Goal: Check status

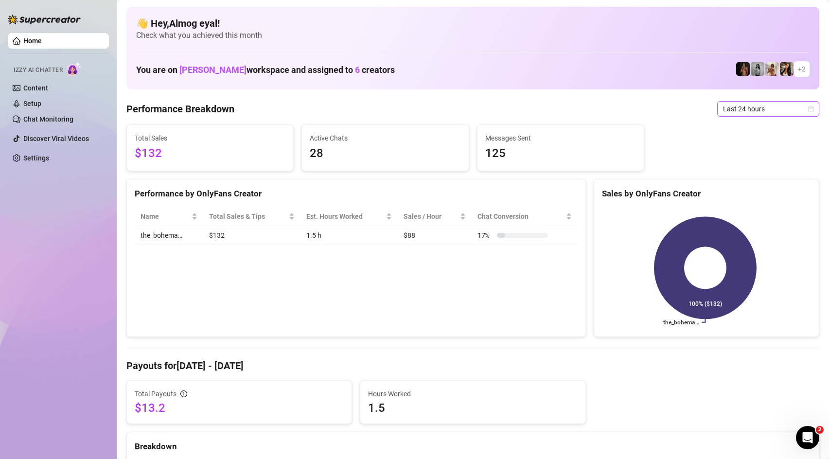
click at [754, 107] on span "Last 24 hours" at bounding box center [768, 109] width 90 height 15
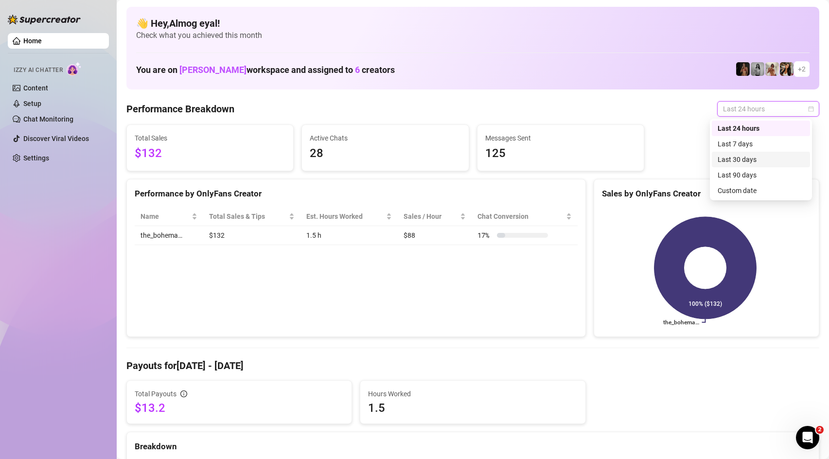
click at [754, 154] on div "Last 30 days" at bounding box center [760, 160] width 98 height 16
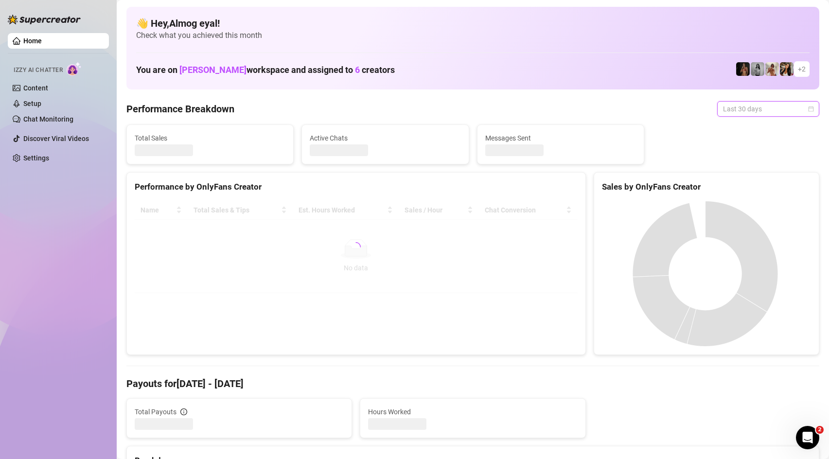
click at [760, 109] on span "Last 30 days" at bounding box center [768, 109] width 90 height 15
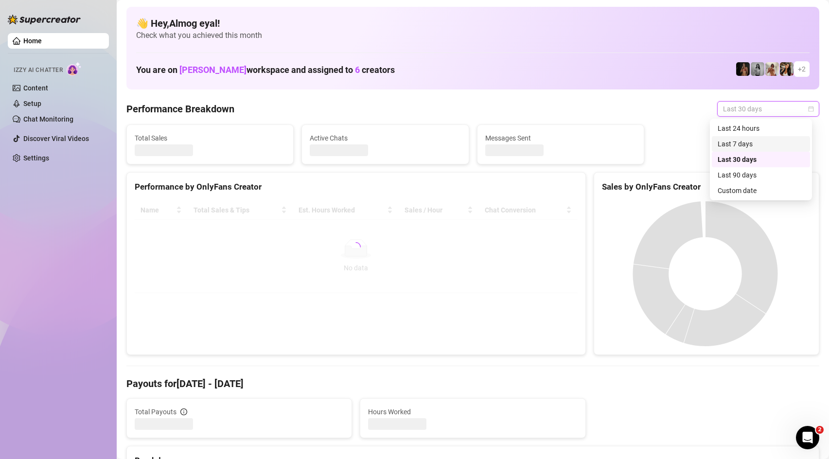
click at [753, 132] on div "Last 24 hours" at bounding box center [760, 128] width 87 height 11
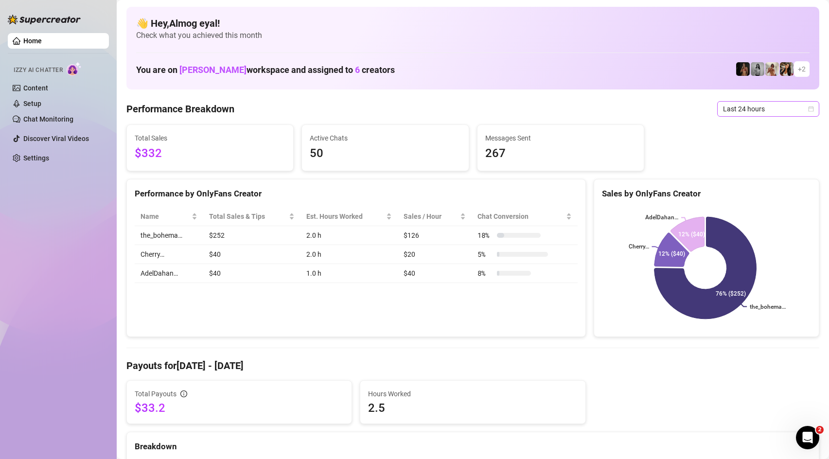
click at [755, 103] on span "Last 24 hours" at bounding box center [768, 109] width 90 height 15
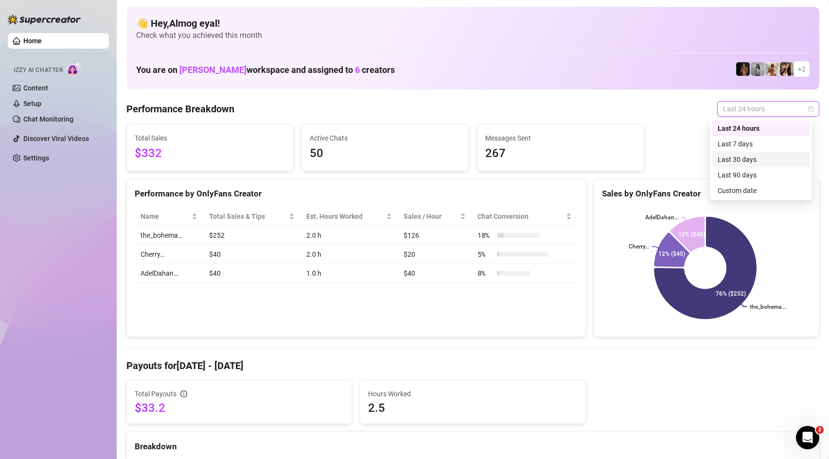
click at [755, 157] on div "Last 30 days" at bounding box center [760, 159] width 87 height 11
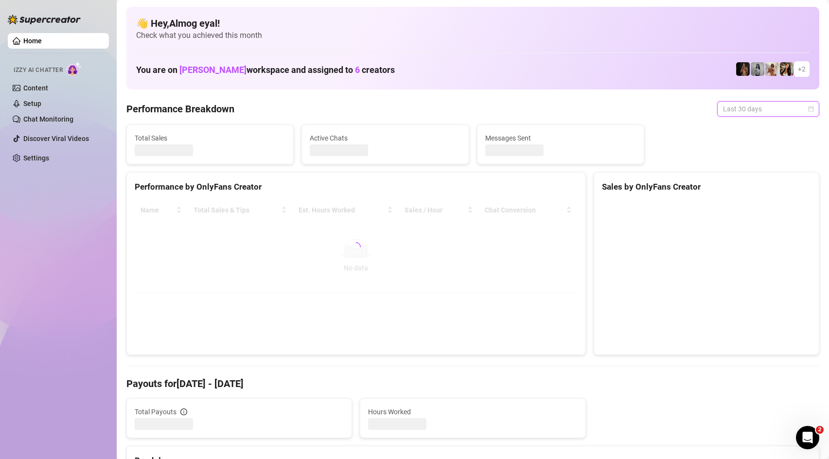
click at [767, 104] on span "Last 30 days" at bounding box center [768, 109] width 90 height 15
click at [775, 130] on div "Last 24 hours" at bounding box center [760, 128] width 87 height 11
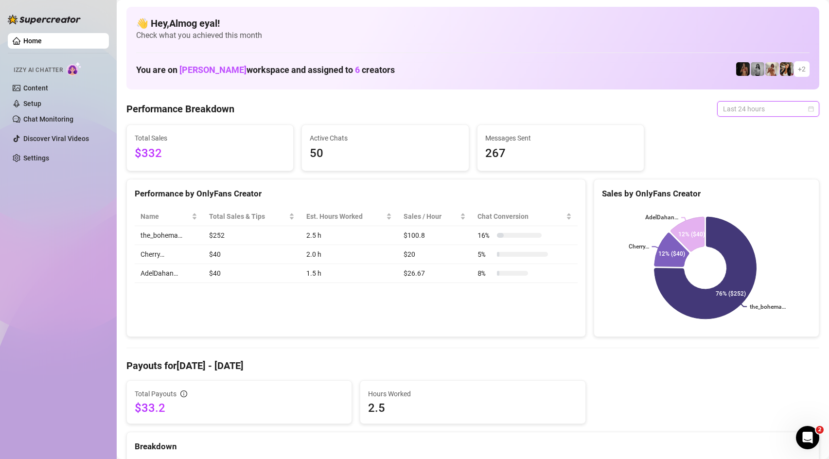
click at [769, 108] on span "Last 24 hours" at bounding box center [768, 109] width 90 height 15
click at [733, 147] on div "Last 7 days" at bounding box center [760, 144] width 87 height 11
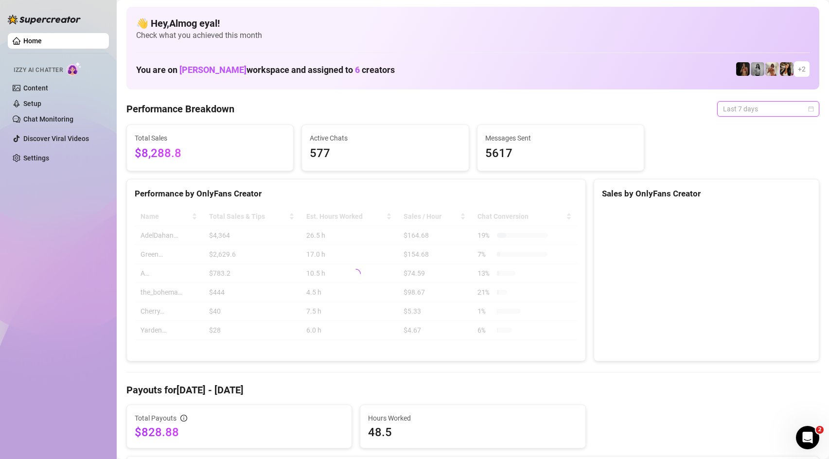
click at [743, 105] on span "Last 7 days" at bounding box center [768, 109] width 90 height 15
click at [752, 106] on span "Last 7 days" at bounding box center [768, 109] width 90 height 15
click at [735, 113] on span "Last 7 days" at bounding box center [768, 109] width 90 height 15
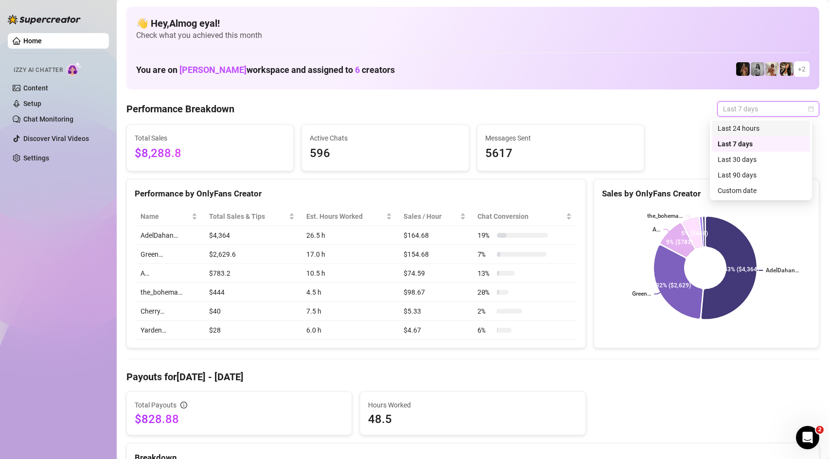
click at [747, 131] on div "Last 24 hours" at bounding box center [760, 128] width 87 height 11
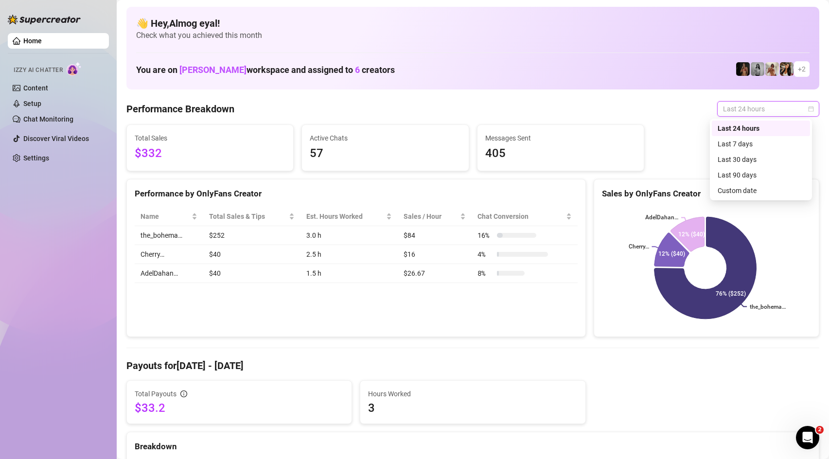
click at [780, 111] on span "Last 24 hours" at bounding box center [768, 109] width 90 height 15
drag, startPoint x: 762, startPoint y: 158, endPoint x: 771, endPoint y: 104, distance: 55.2
click at [762, 158] on div "Last 30 days" at bounding box center [760, 159] width 87 height 11
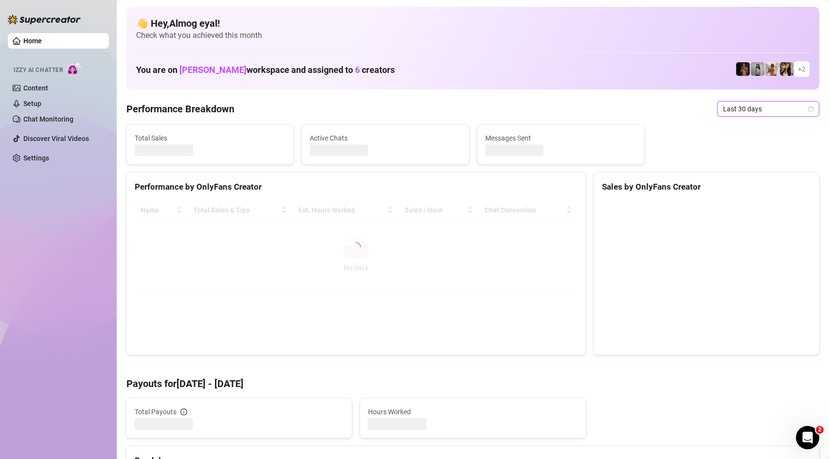
click at [771, 107] on span "Last 30 days" at bounding box center [768, 109] width 90 height 15
click at [766, 127] on div "Last 24 hours" at bounding box center [760, 128] width 87 height 11
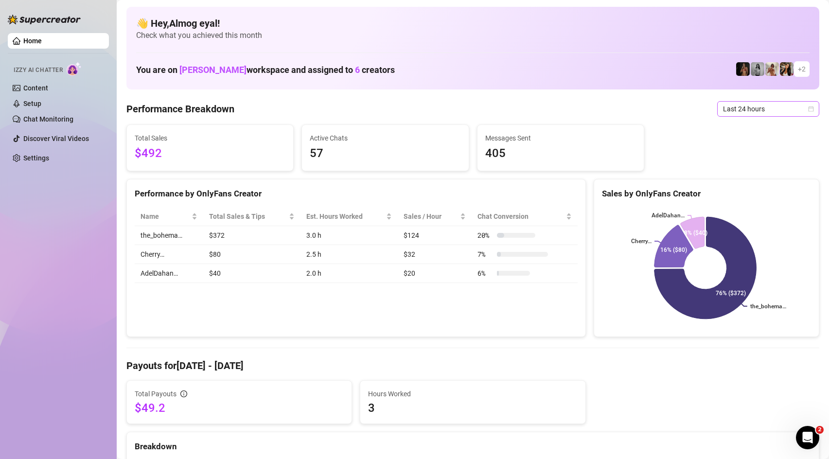
click at [784, 108] on span "Last 24 hours" at bounding box center [768, 109] width 90 height 15
click at [752, 130] on div "Last 24 hours" at bounding box center [760, 128] width 87 height 11
click at [754, 106] on span "Last 24 hours" at bounding box center [768, 109] width 90 height 15
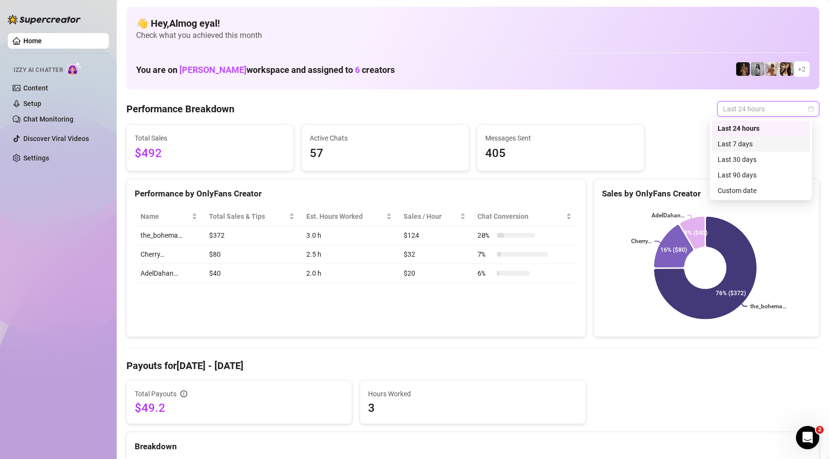
click at [763, 142] on div "Last 7 days" at bounding box center [760, 144] width 87 height 11
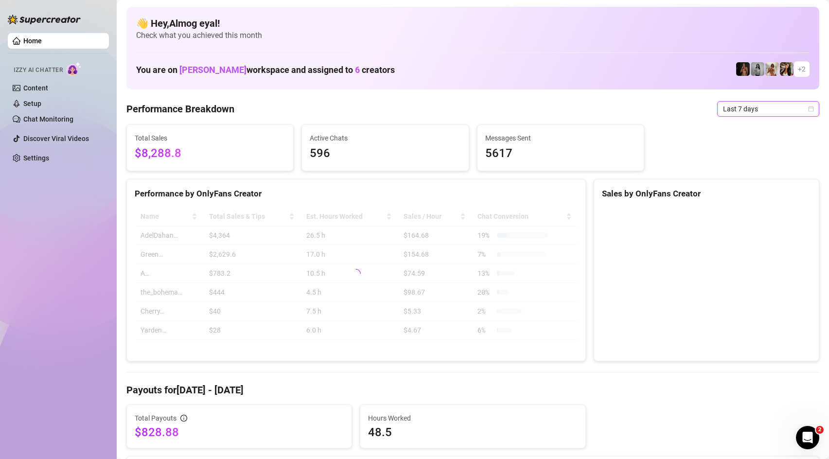
click at [753, 111] on span "Last 7 days" at bounding box center [768, 109] width 90 height 15
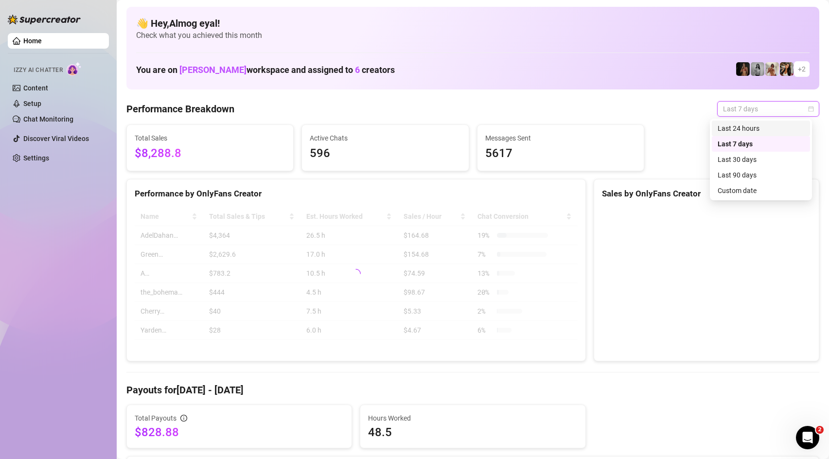
click at [759, 129] on div "Last 24 hours" at bounding box center [760, 128] width 87 height 11
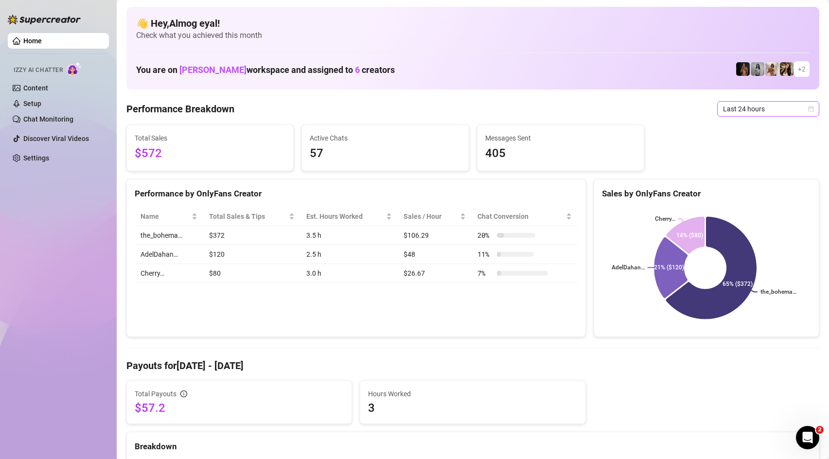
click at [734, 106] on span "Last 24 hours" at bounding box center [768, 109] width 90 height 15
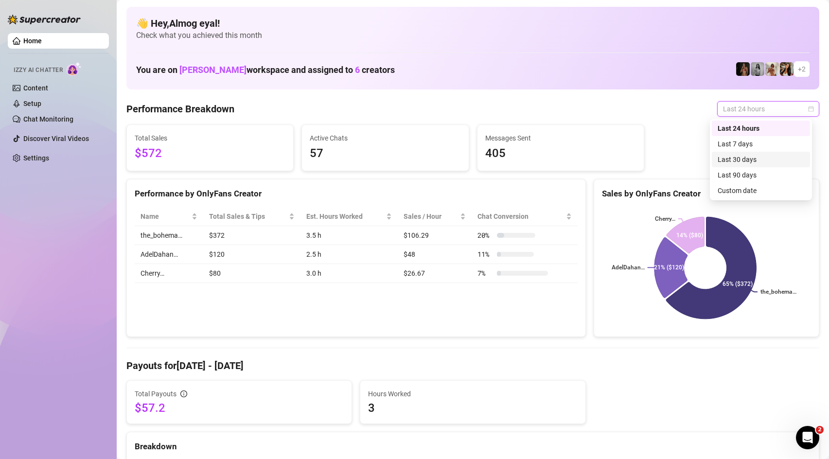
click at [759, 160] on div "Last 30 days" at bounding box center [760, 159] width 87 height 11
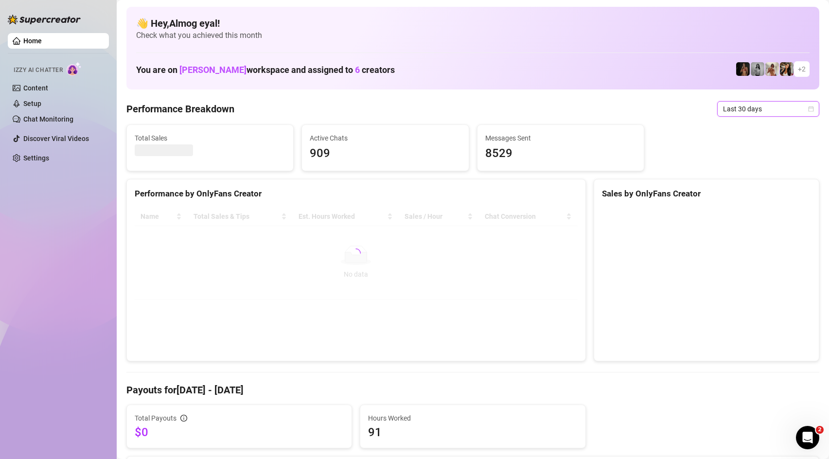
click at [753, 106] on span "Last 30 days" at bounding box center [768, 109] width 90 height 15
drag, startPoint x: 753, startPoint y: 128, endPoint x: 643, endPoint y: 248, distance: 162.7
click at [753, 128] on div "Last 24 hours" at bounding box center [760, 128] width 87 height 11
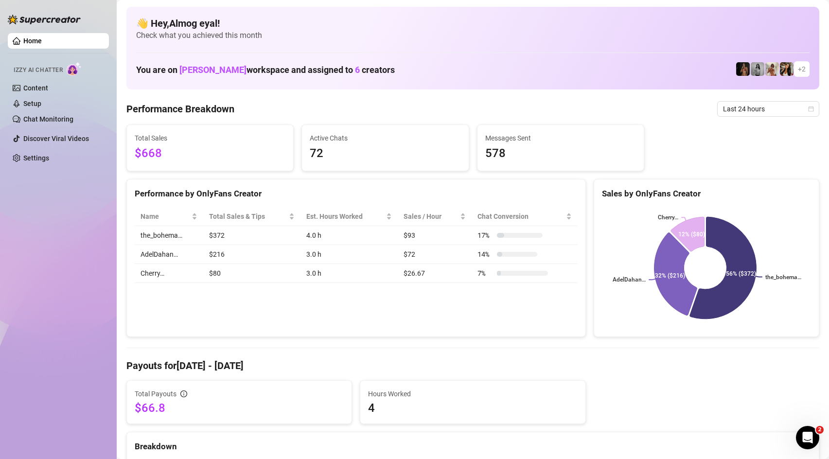
click at [747, 105] on span "Last 24 hours" at bounding box center [768, 109] width 90 height 15
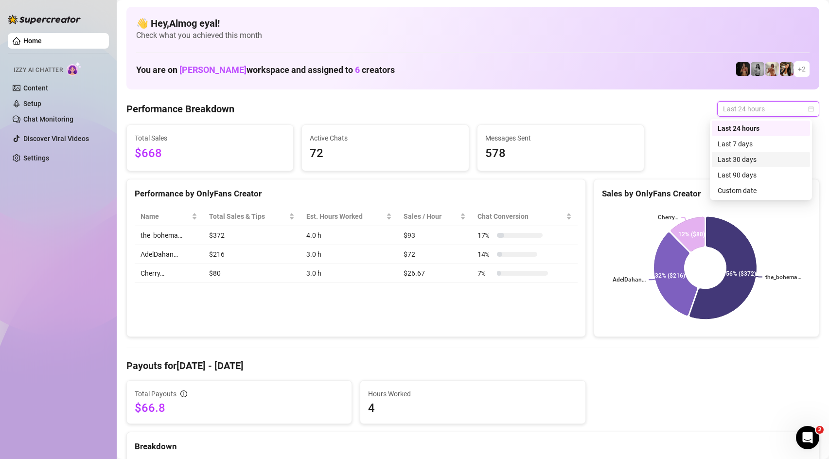
click at [765, 159] on div "Last 30 days" at bounding box center [760, 159] width 87 height 11
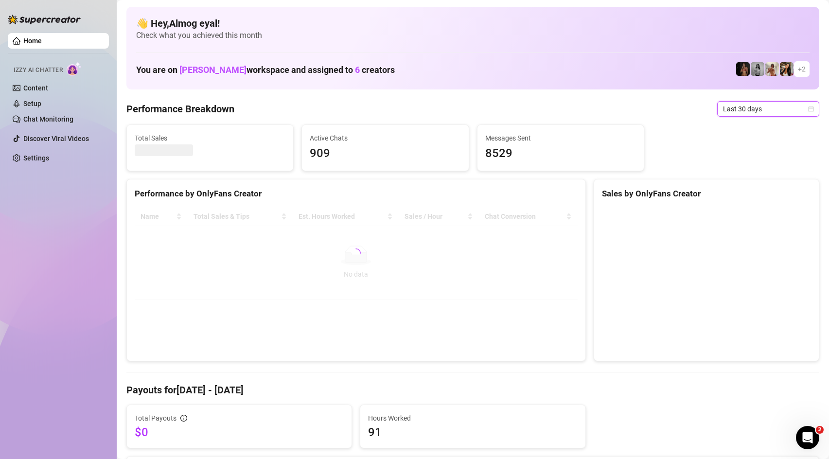
click at [767, 107] on span "Last 30 days" at bounding box center [768, 109] width 90 height 15
click at [764, 129] on div "Last 24 hours" at bounding box center [760, 128] width 87 height 11
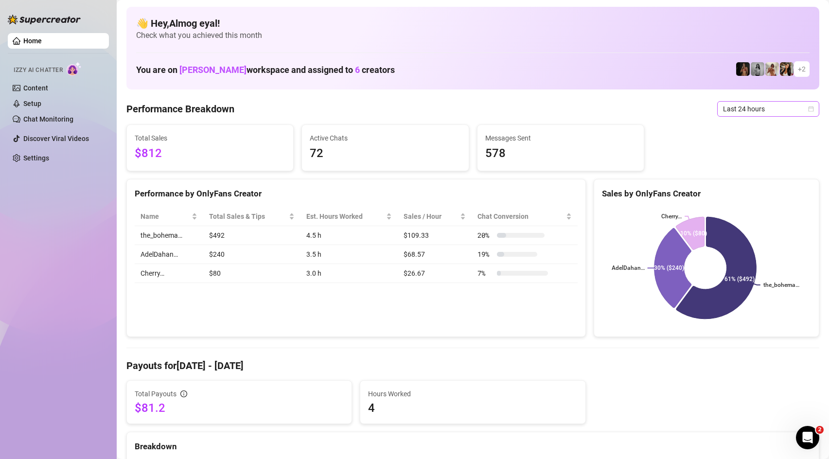
click at [744, 111] on span "Last 24 hours" at bounding box center [768, 109] width 90 height 15
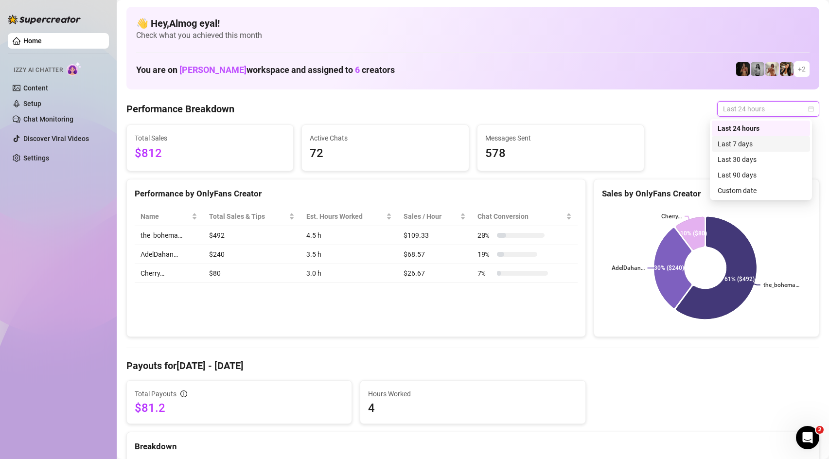
click at [750, 148] on div "Last 7 days" at bounding box center [760, 144] width 87 height 11
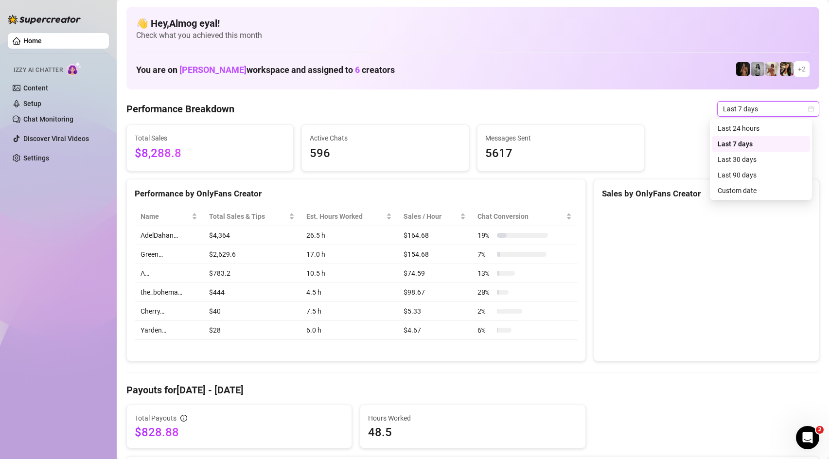
click at [770, 107] on span "Last 7 days" at bounding box center [768, 109] width 90 height 15
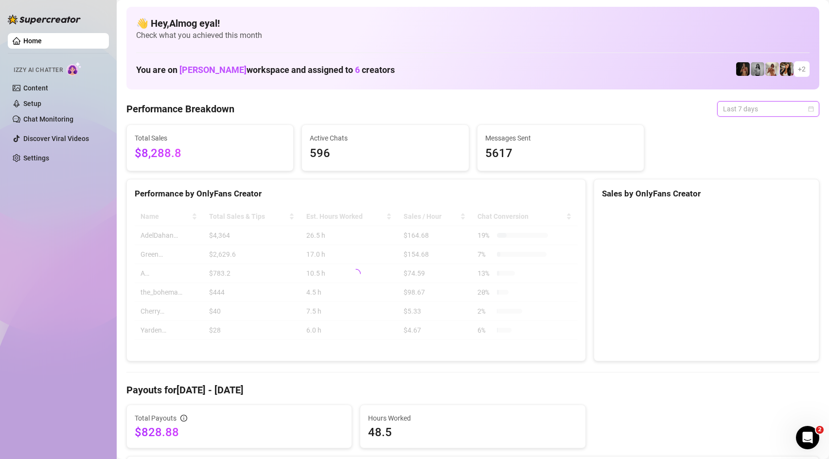
click at [770, 107] on span "Last 7 days" at bounding box center [768, 109] width 90 height 15
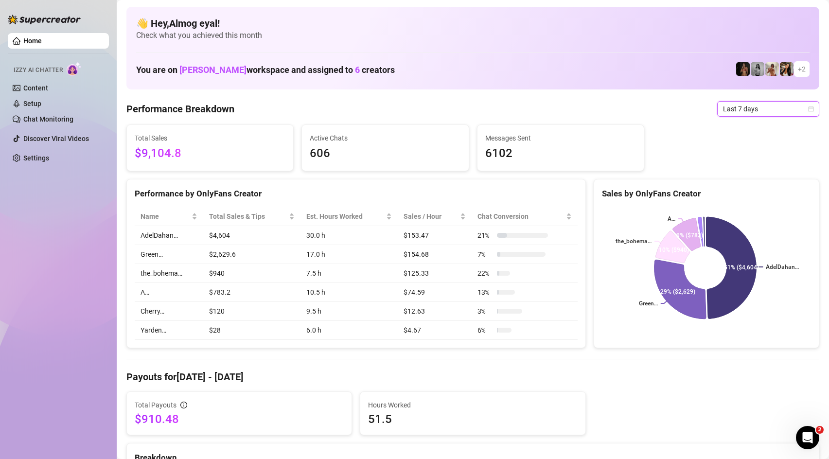
click at [777, 104] on span "Last 7 days" at bounding box center [768, 109] width 90 height 15
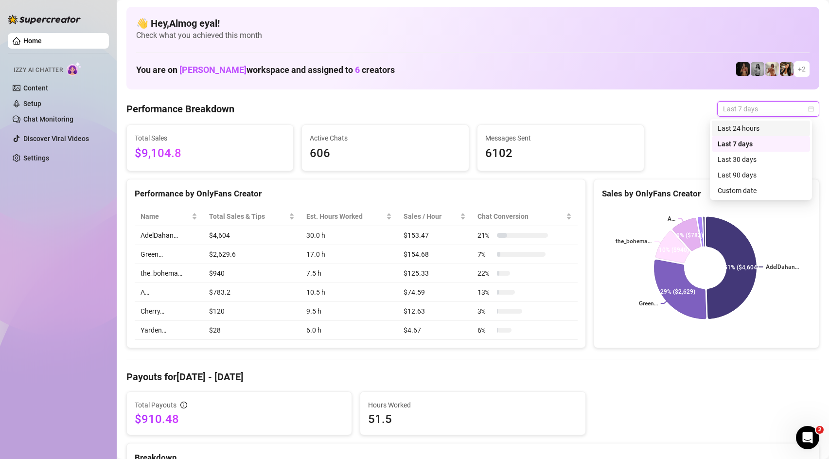
click at [765, 126] on div "Last 24 hours" at bounding box center [760, 128] width 87 height 11
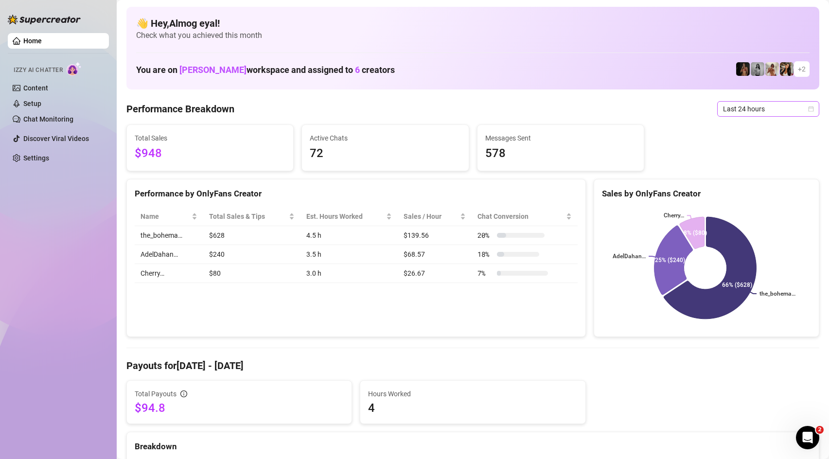
click at [777, 111] on span "Last 24 hours" at bounding box center [768, 109] width 90 height 15
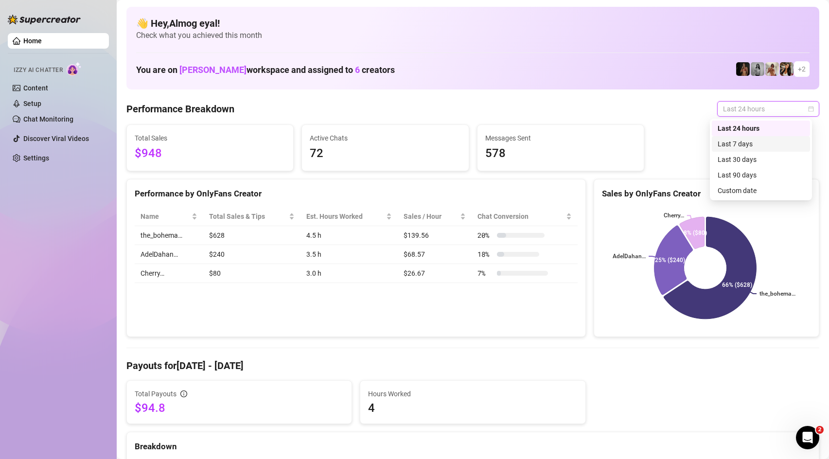
click at [759, 145] on div "Last 7 days" at bounding box center [760, 144] width 87 height 11
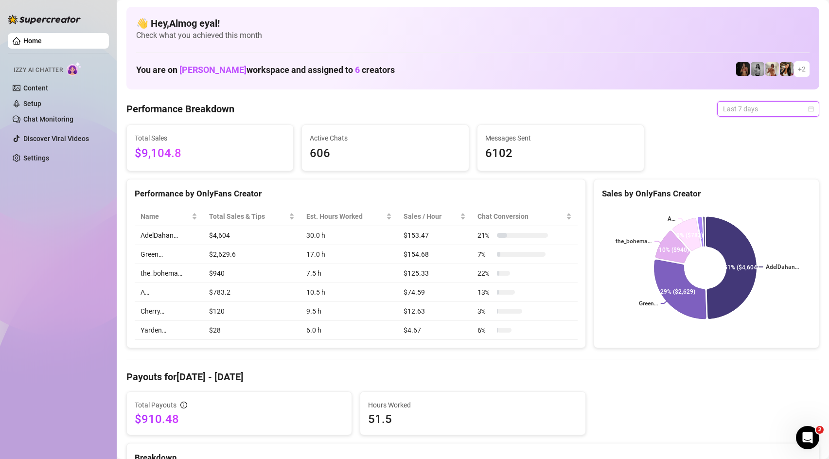
click at [761, 111] on span "Last 7 days" at bounding box center [768, 109] width 90 height 15
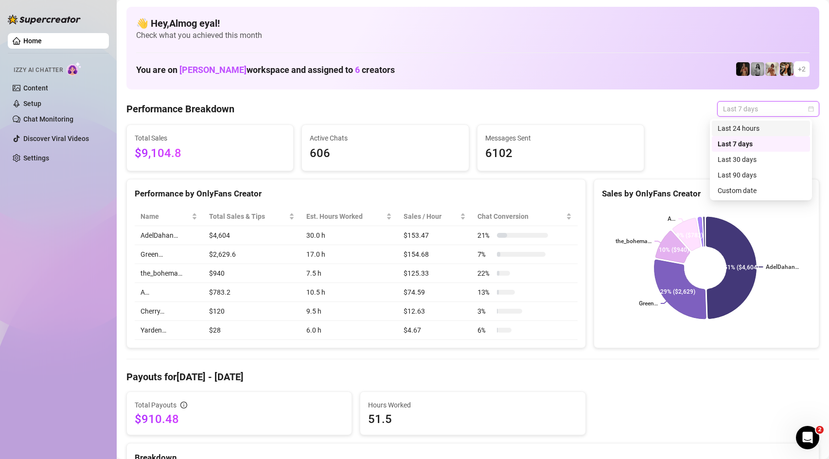
click at [767, 125] on div "Last 24 hours" at bounding box center [760, 128] width 87 height 11
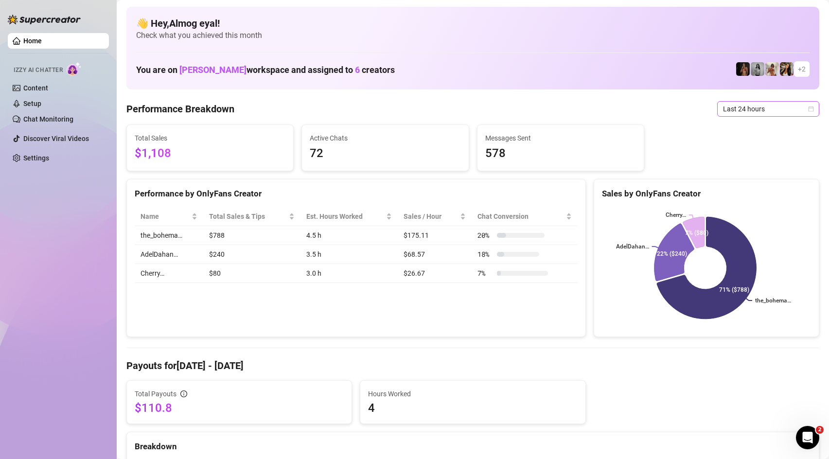
click at [743, 114] on span "Last 24 hours" at bounding box center [768, 109] width 90 height 15
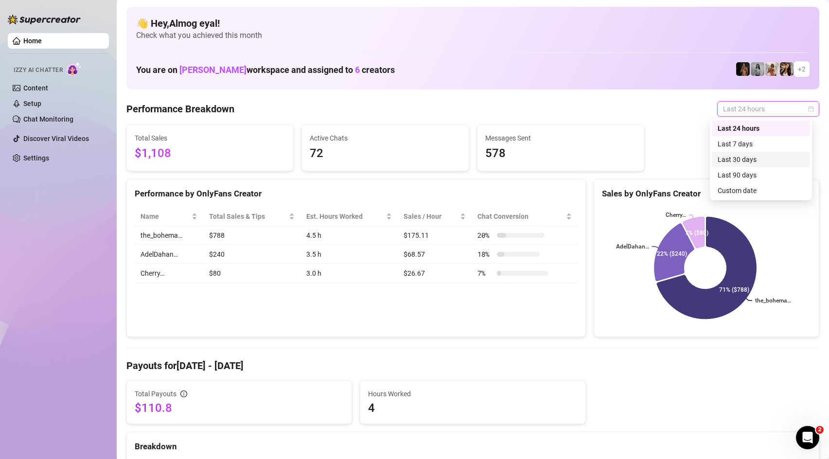
click at [774, 165] on div "Last 30 days" at bounding box center [760, 160] width 98 height 16
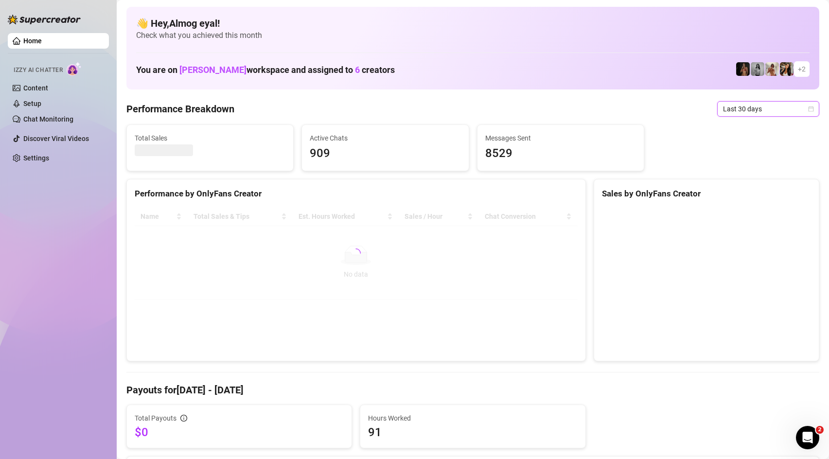
click at [766, 108] on span "Last 30 days" at bounding box center [768, 109] width 90 height 15
drag, startPoint x: 770, startPoint y: 130, endPoint x: 706, endPoint y: 162, distance: 71.9
click at [770, 130] on div "Last 24 hours" at bounding box center [760, 128] width 87 height 11
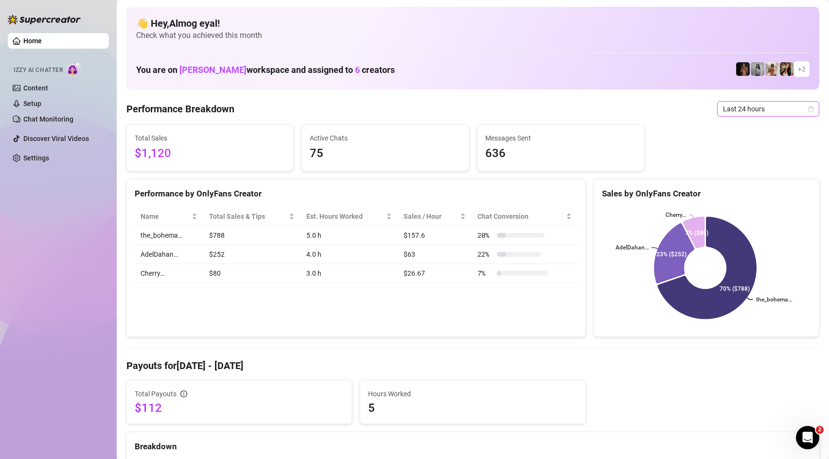
click at [741, 106] on span "Last 24 hours" at bounding box center [768, 109] width 90 height 15
click at [752, 177] on div "Last 90 days" at bounding box center [760, 175] width 87 height 11
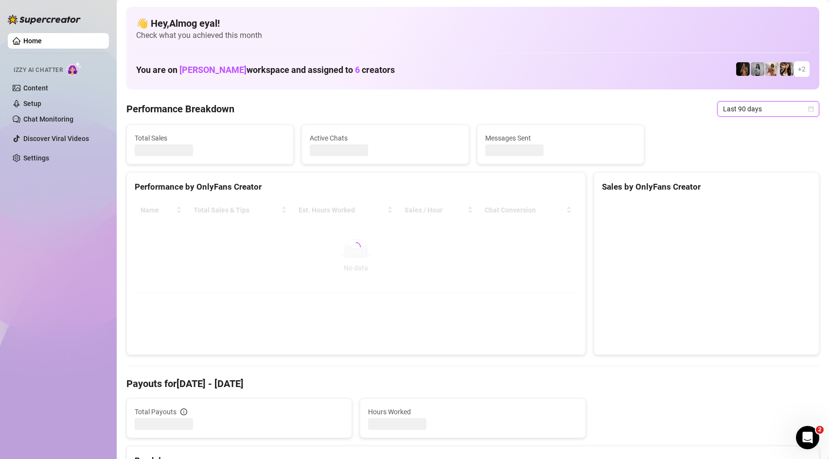
click at [757, 106] on span "Last 90 days" at bounding box center [768, 109] width 90 height 15
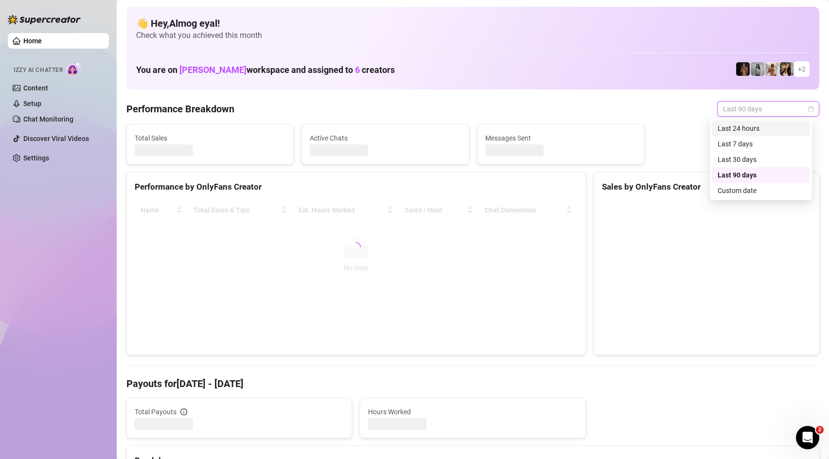
click at [747, 129] on div "Last 24 hours" at bounding box center [760, 128] width 87 height 11
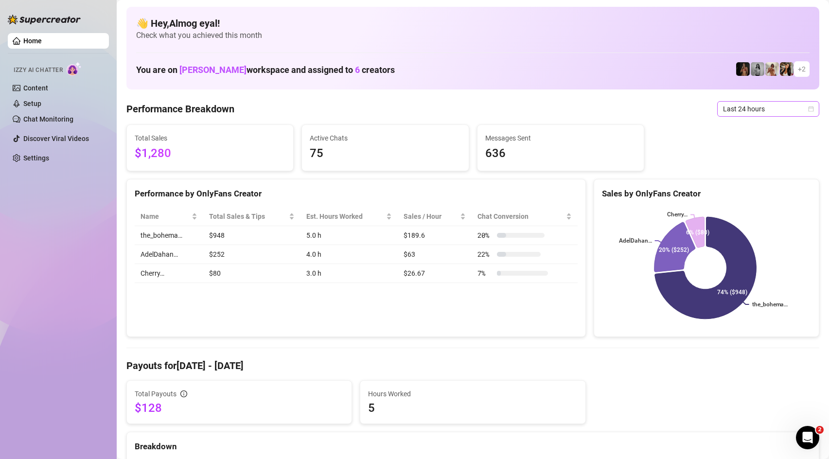
click at [737, 109] on span "Last 24 hours" at bounding box center [768, 109] width 90 height 15
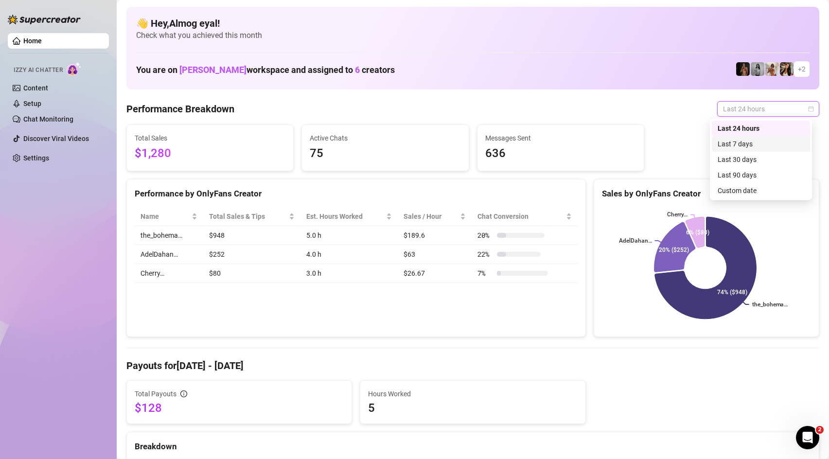
click at [739, 146] on div "Last 7 days" at bounding box center [760, 144] width 87 height 11
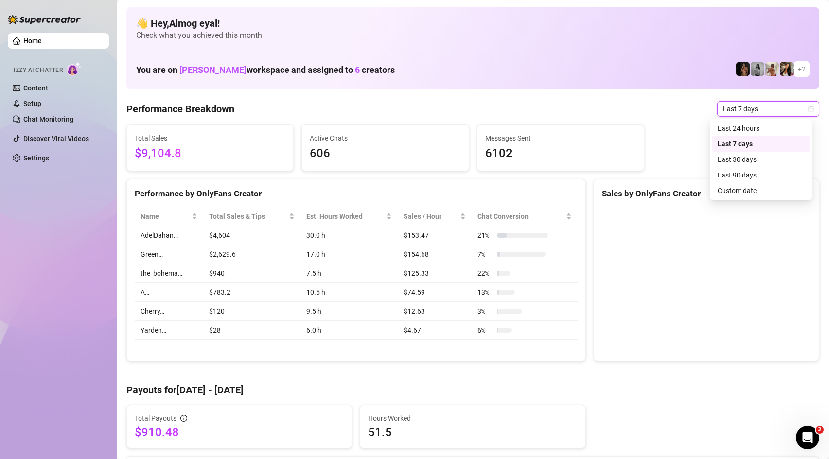
click at [754, 110] on span "Last 7 days" at bounding box center [768, 109] width 90 height 15
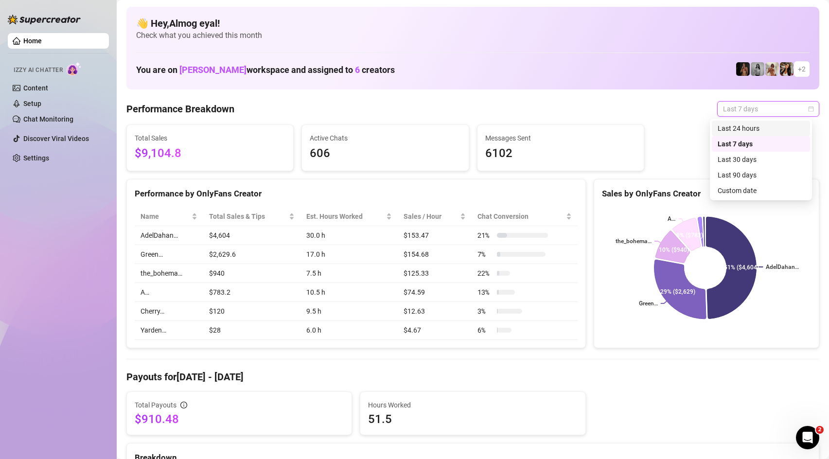
drag, startPoint x: 759, startPoint y: 130, endPoint x: 745, endPoint y: 141, distance: 18.0
click at [759, 129] on div "Last 24 hours" at bounding box center [760, 128] width 87 height 11
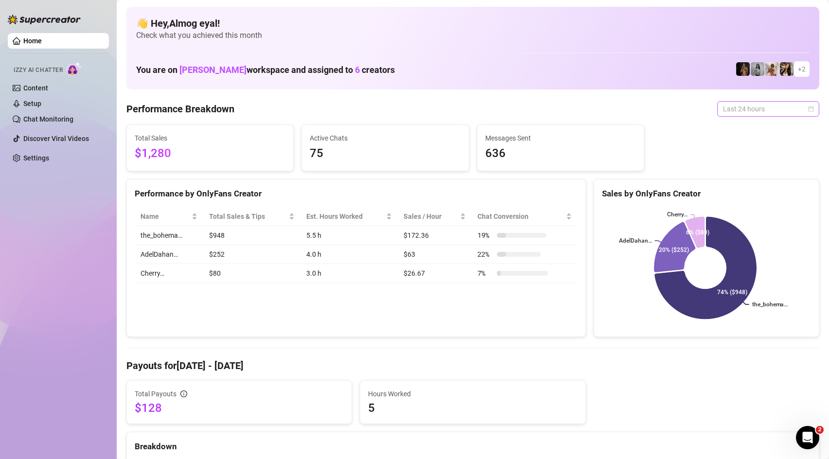
click at [780, 108] on span "Last 24 hours" at bounding box center [768, 109] width 90 height 15
click at [757, 173] on div "Last 90 days" at bounding box center [760, 175] width 87 height 11
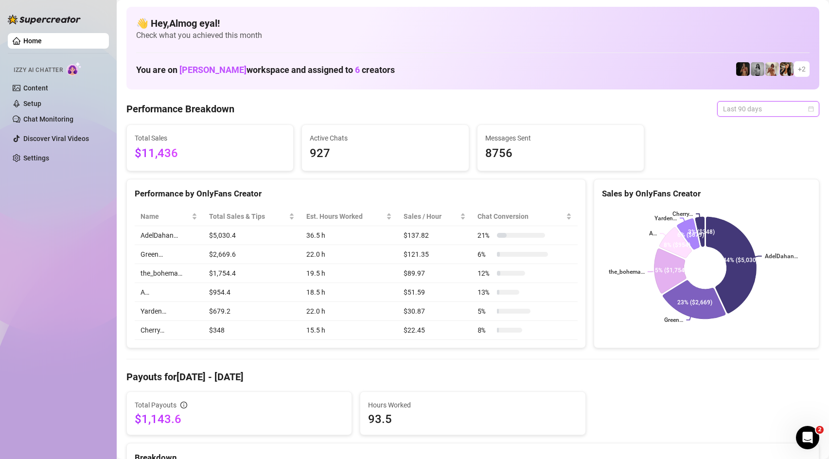
click at [764, 112] on span "Last 90 days" at bounding box center [768, 109] width 90 height 15
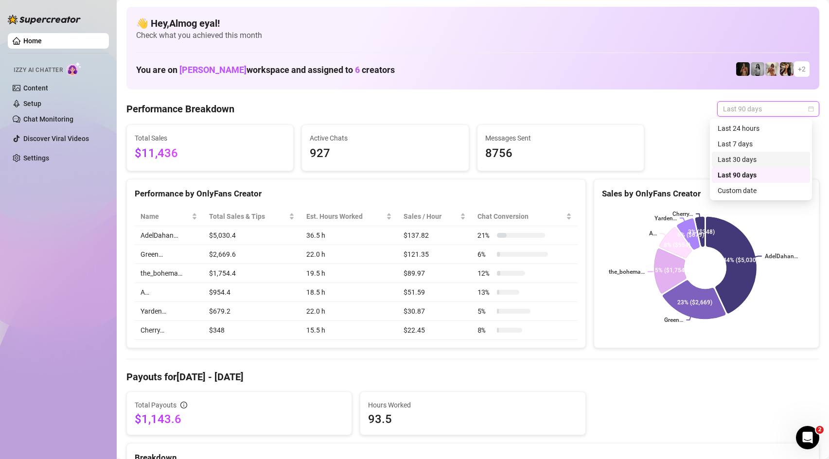
click at [746, 156] on div "Last 30 days" at bounding box center [760, 159] width 87 height 11
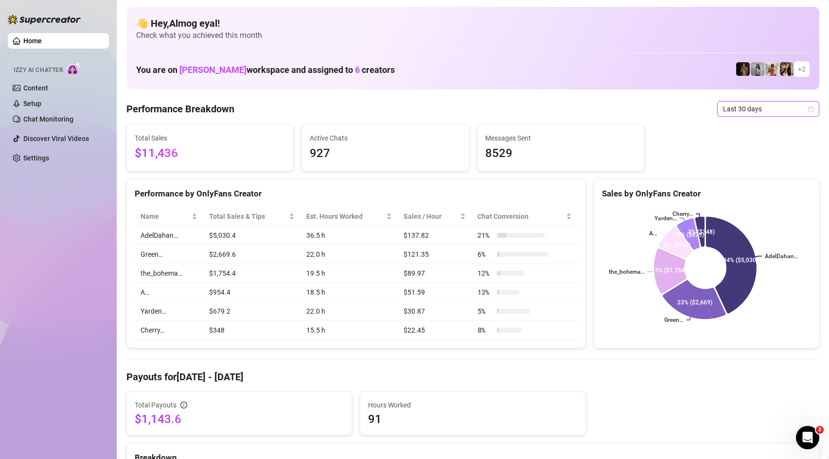
click at [739, 112] on span "Last 30 days" at bounding box center [768, 109] width 90 height 15
click at [741, 125] on div "Last 24 hours" at bounding box center [760, 128] width 87 height 11
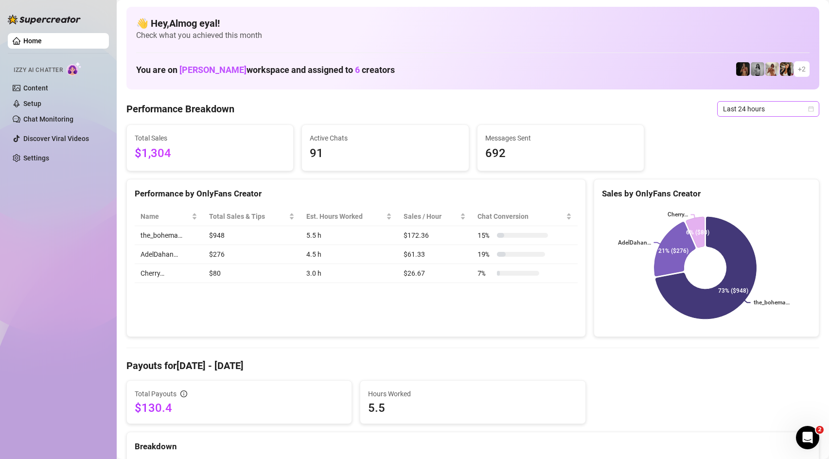
click at [748, 110] on span "Last 24 hours" at bounding box center [768, 109] width 90 height 15
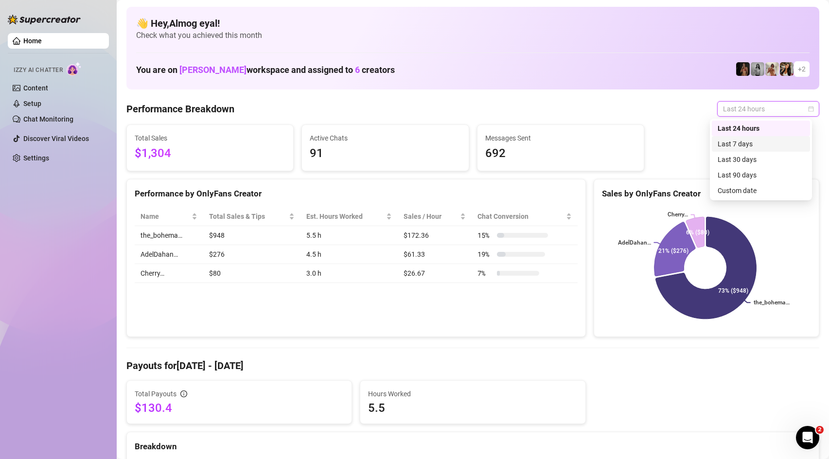
click at [757, 143] on div "Last 7 days" at bounding box center [760, 144] width 87 height 11
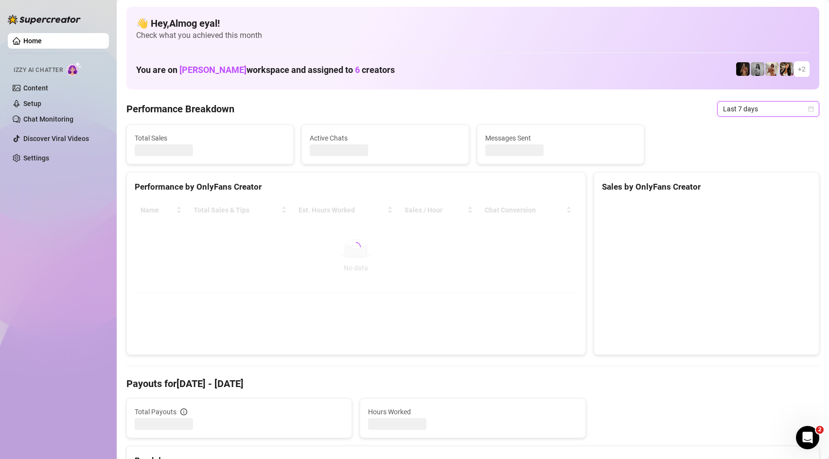
click at [771, 112] on span "Last 7 days" at bounding box center [768, 109] width 90 height 15
click at [769, 130] on div "Last 24 hours" at bounding box center [760, 128] width 87 height 11
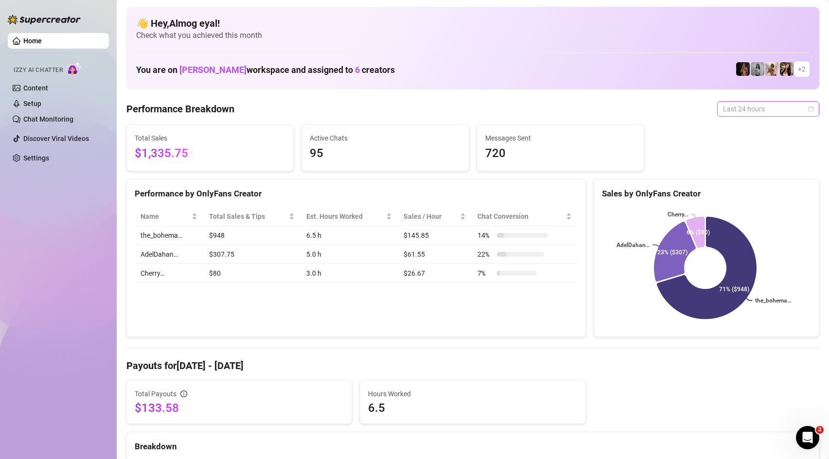
click at [723, 110] on span "Last 24 hours" at bounding box center [768, 109] width 90 height 15
drag, startPoint x: 727, startPoint y: 151, endPoint x: 746, endPoint y: 101, distance: 53.1
click at [727, 151] on div "Last 7 days" at bounding box center [760, 144] width 98 height 16
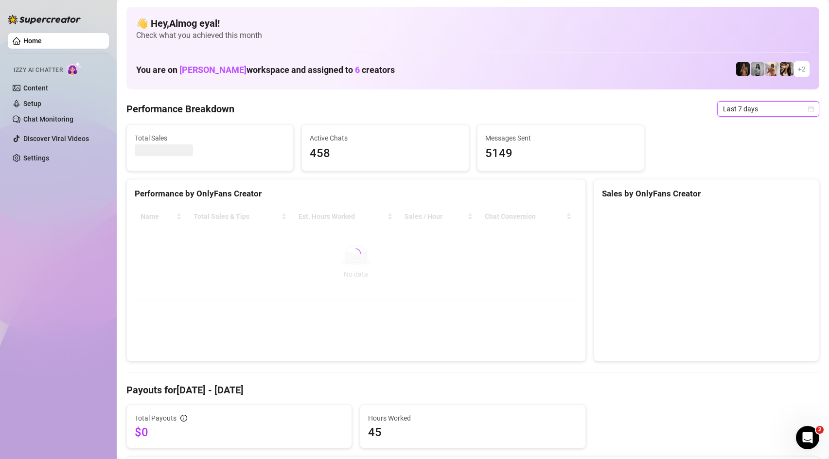
click at [748, 106] on span "Last 7 days" at bounding box center [768, 109] width 90 height 15
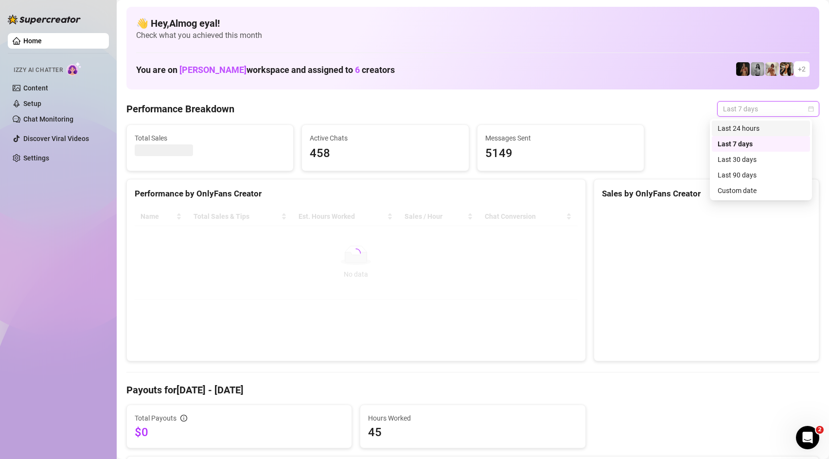
click at [757, 127] on div "Last 24 hours" at bounding box center [760, 128] width 87 height 11
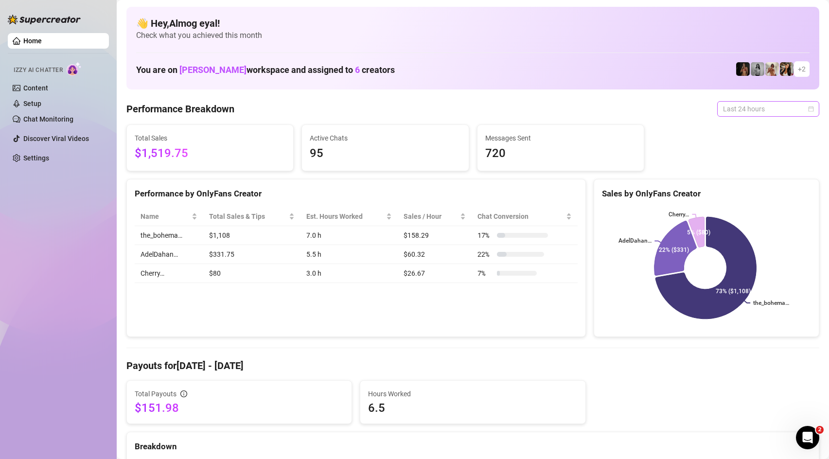
click at [748, 108] on span "Last 24 hours" at bounding box center [768, 109] width 90 height 15
drag, startPoint x: 744, startPoint y: 145, endPoint x: 749, endPoint y: 132, distance: 14.4
click at [744, 145] on div "Last 7 days" at bounding box center [760, 144] width 87 height 11
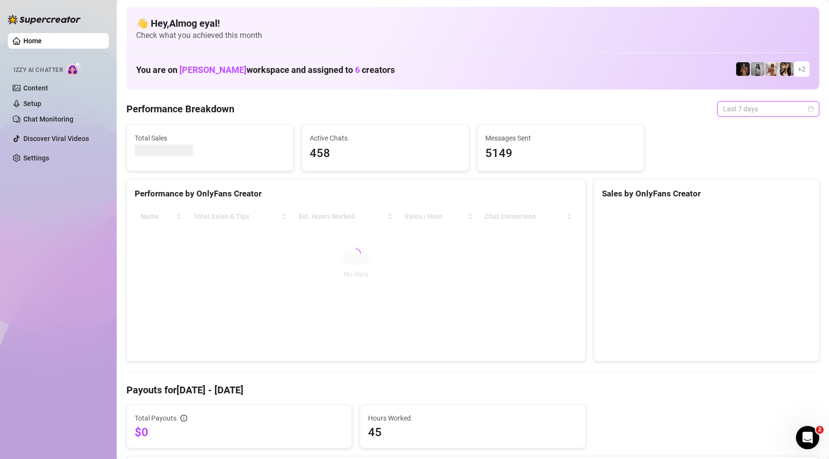
click at [751, 107] on span "Last 7 days" at bounding box center [768, 109] width 90 height 15
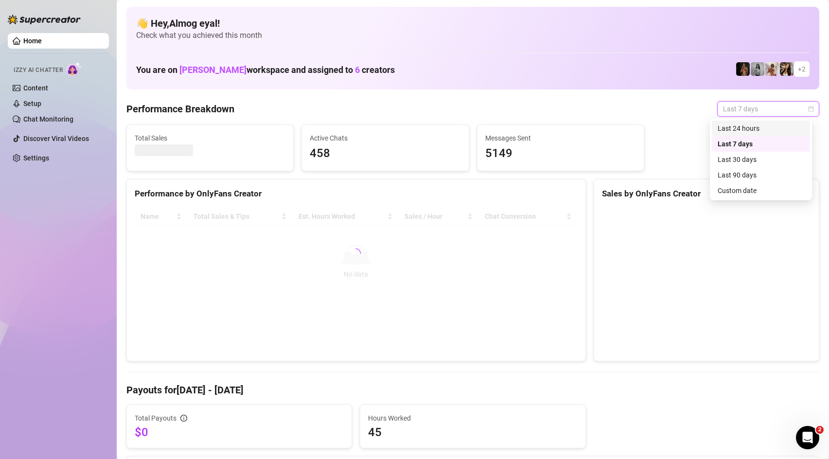
click at [753, 125] on div "Last 24 hours" at bounding box center [760, 128] width 87 height 11
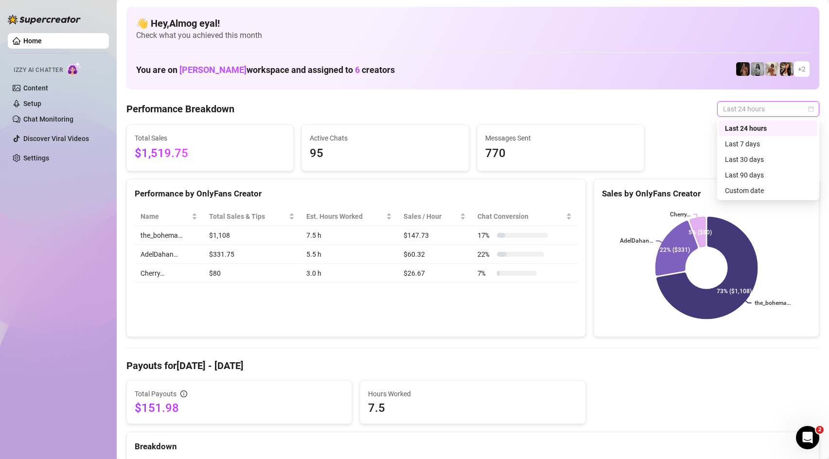
click at [776, 110] on span "Last 24 hours" at bounding box center [768, 109] width 90 height 15
click at [764, 142] on div "Last 7 days" at bounding box center [768, 144] width 87 height 11
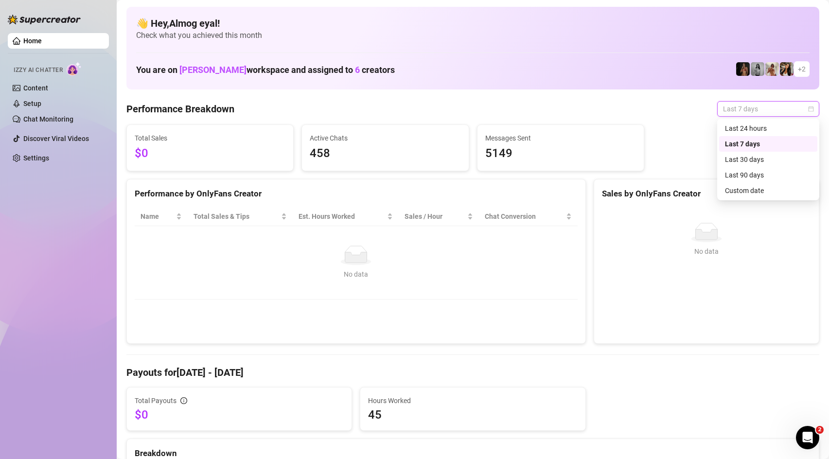
click at [769, 109] on span "Last 7 days" at bounding box center [768, 109] width 90 height 15
click at [765, 127] on div "Last 24 hours" at bounding box center [768, 128] width 87 height 11
click at [761, 111] on span "Last 24 hours" at bounding box center [768, 109] width 90 height 15
click at [755, 188] on div "Custom date" at bounding box center [768, 190] width 87 height 11
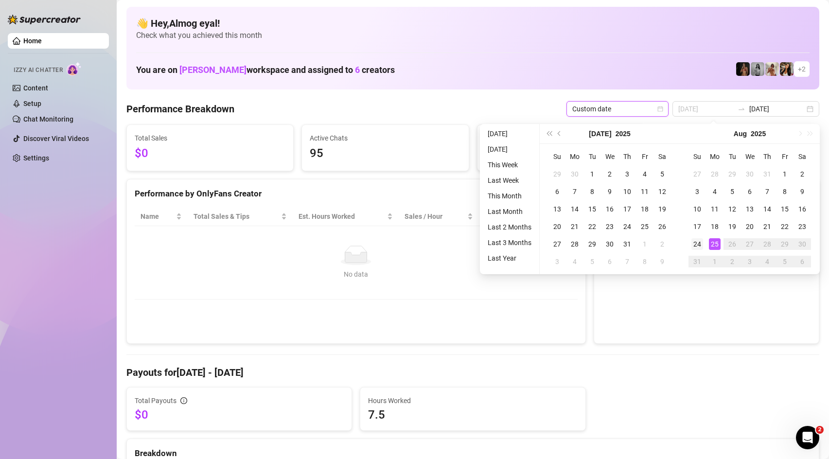
type input "[DATE]"
click at [693, 242] on div "24" at bounding box center [697, 244] width 12 height 12
click at [720, 321] on div "No data No data" at bounding box center [706, 271] width 225 height 144
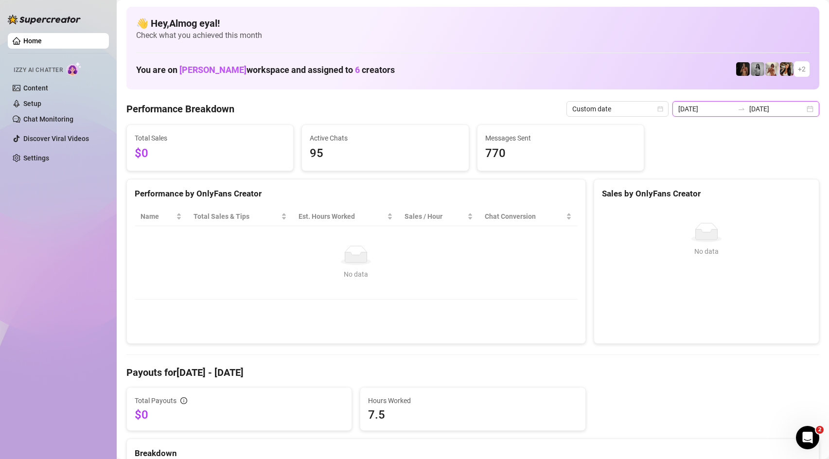
click at [770, 114] on input "[DATE]" at bounding box center [776, 109] width 55 height 11
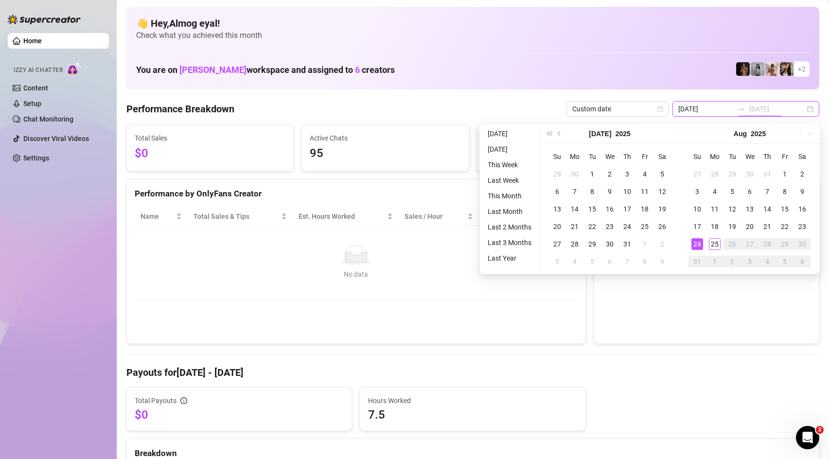
type input "[DATE]"
click at [697, 243] on div "24" at bounding box center [697, 244] width 12 height 12
click at [677, 308] on div "No data No data" at bounding box center [706, 271] width 201 height 97
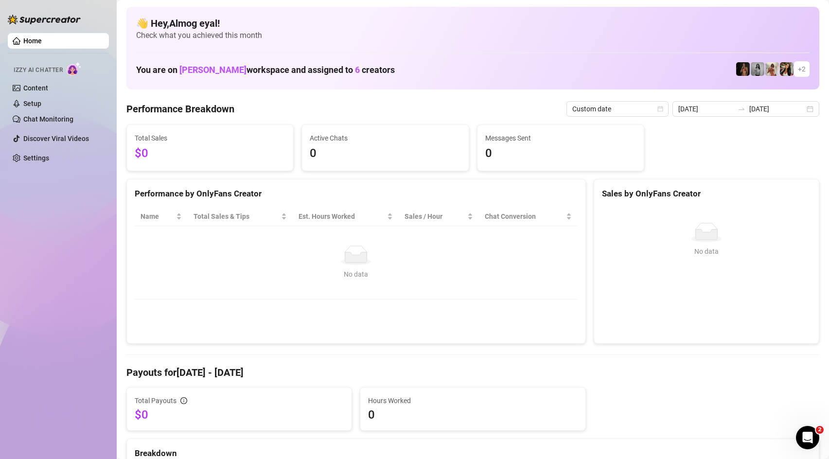
type input "[DATE]"
click at [633, 104] on span "Custom date" at bounding box center [617, 109] width 90 height 15
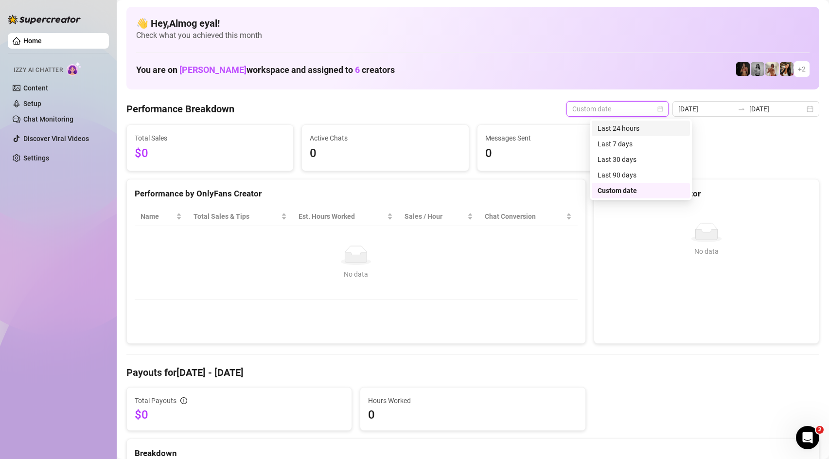
click at [633, 122] on div "Last 24 hours" at bounding box center [640, 129] width 98 height 16
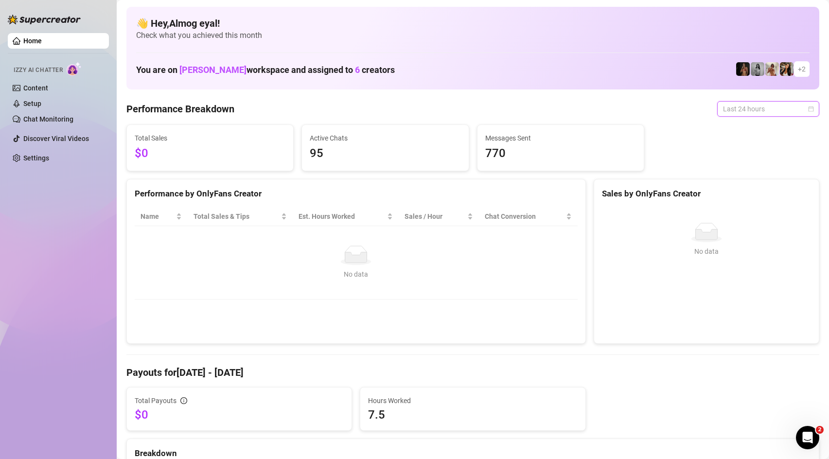
click at [725, 115] on span "Last 24 hours" at bounding box center [768, 109] width 90 height 15
click at [738, 189] on div "Custom date" at bounding box center [768, 190] width 87 height 11
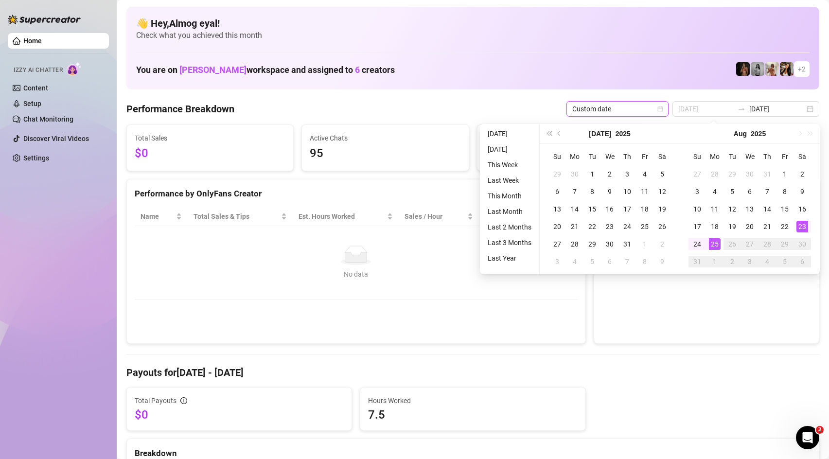
type input "[DATE]"
click at [803, 227] on div "23" at bounding box center [802, 227] width 12 height 12
click at [760, 282] on div "No data No data" at bounding box center [706, 271] width 201 height 97
type input "[DATE]"
